Goal: Information Seeking & Learning: Understand process/instructions

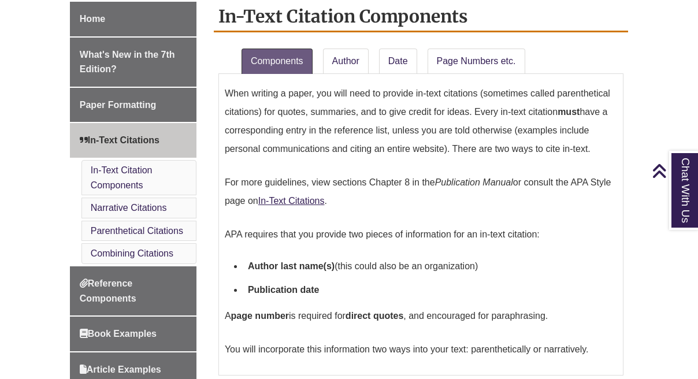
scroll to position [341, 0]
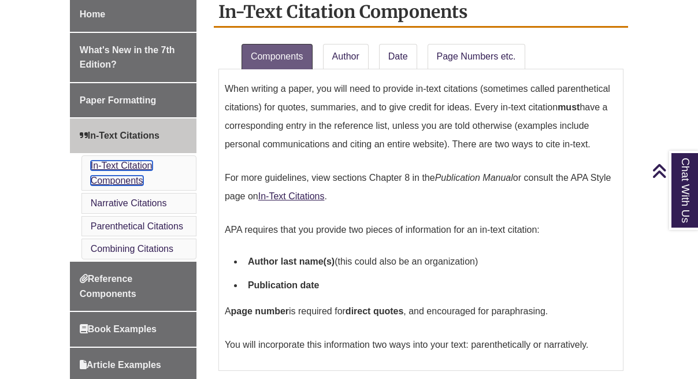
click at [137, 161] on link "In-Text Citation Components" at bounding box center [122, 173] width 62 height 25
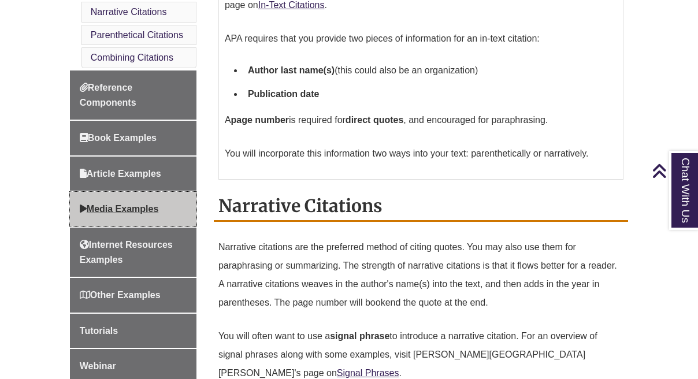
scroll to position [541, 0]
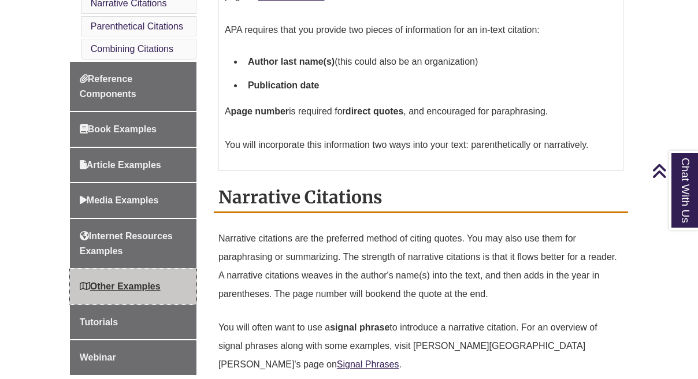
click at [137, 281] on span "Other Examples" at bounding box center [120, 286] width 81 height 10
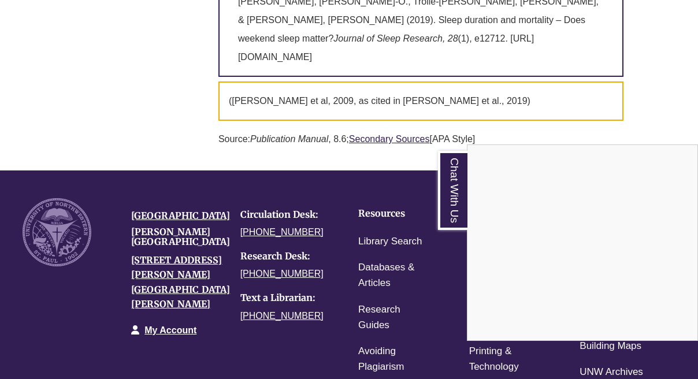
scroll to position [6175, 0]
